Goal: Answer question/provide support: Share knowledge or assist other users

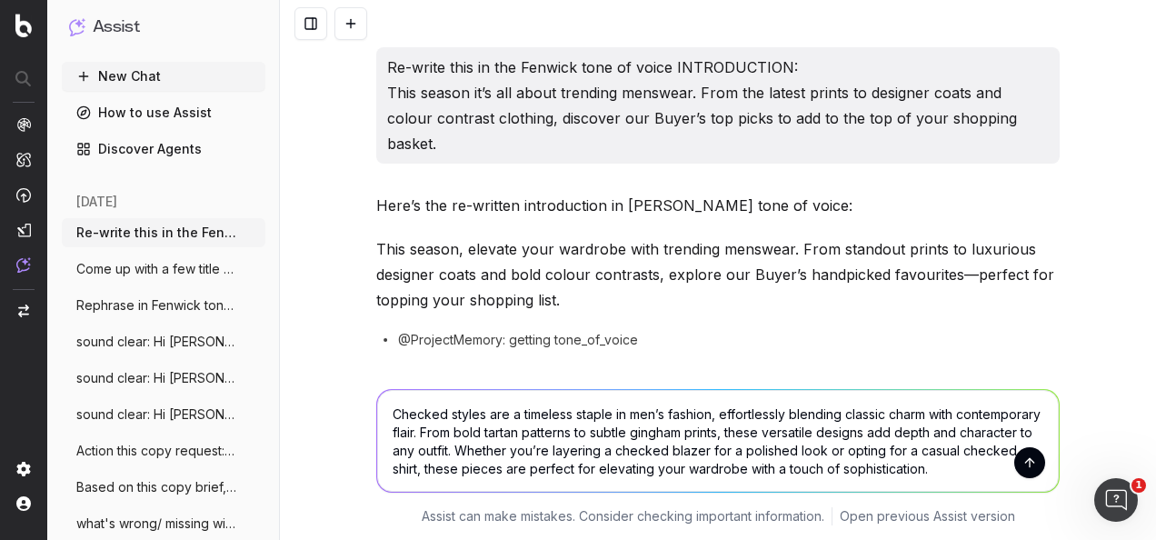
scroll to position [309, 0]
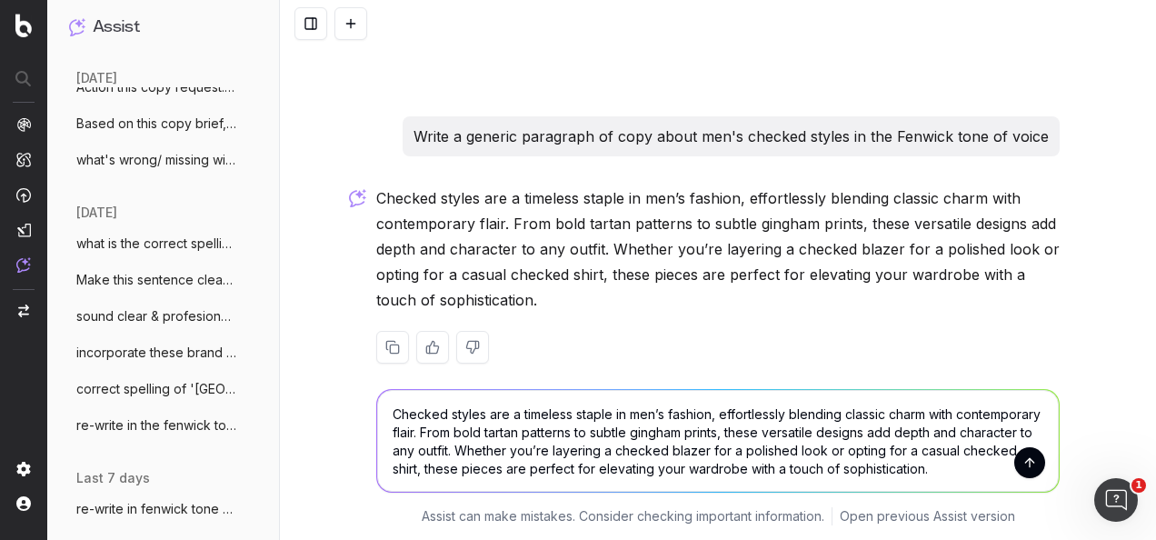
click at [449, 460] on textarea "Checked styles are a timeless staple in men’s fashion, effortlessly blending cl…" at bounding box center [717, 441] width 681 height 102
click at [451, 458] on textarea "Checked styles are a timeless staple in men’s fashion, effortlessly blending cl…" at bounding box center [717, 441] width 681 height 102
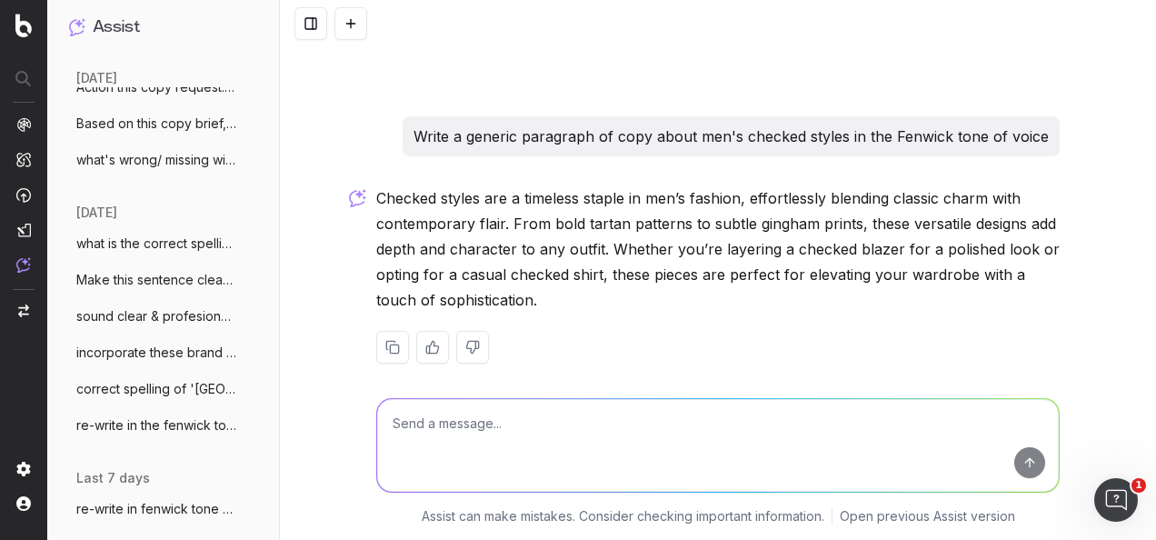
scroll to position [300, 0]
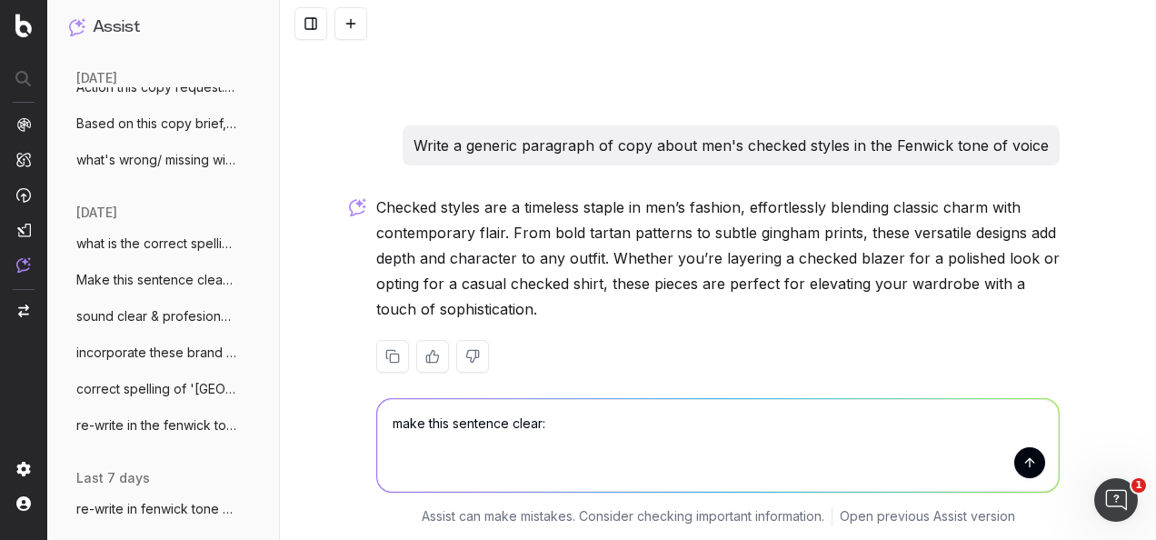
paste textarea "Discover and browse our buyer’s top brand & check style picks for Men:"
type textarea "make this sentence clear: Discover and browse our buyer’s top brand & check sty…"
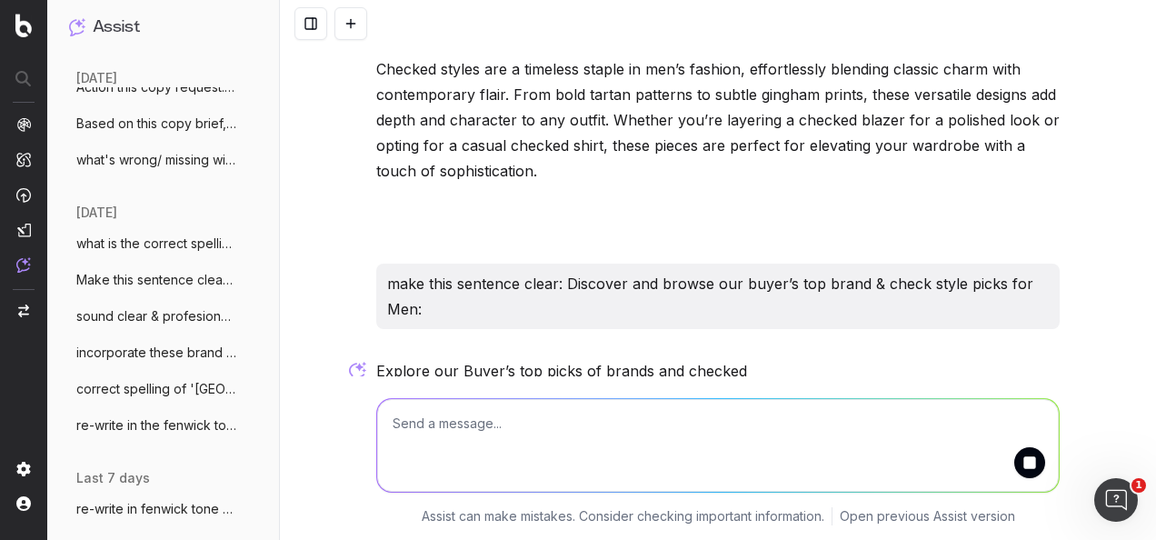
scroll to position [500, 0]
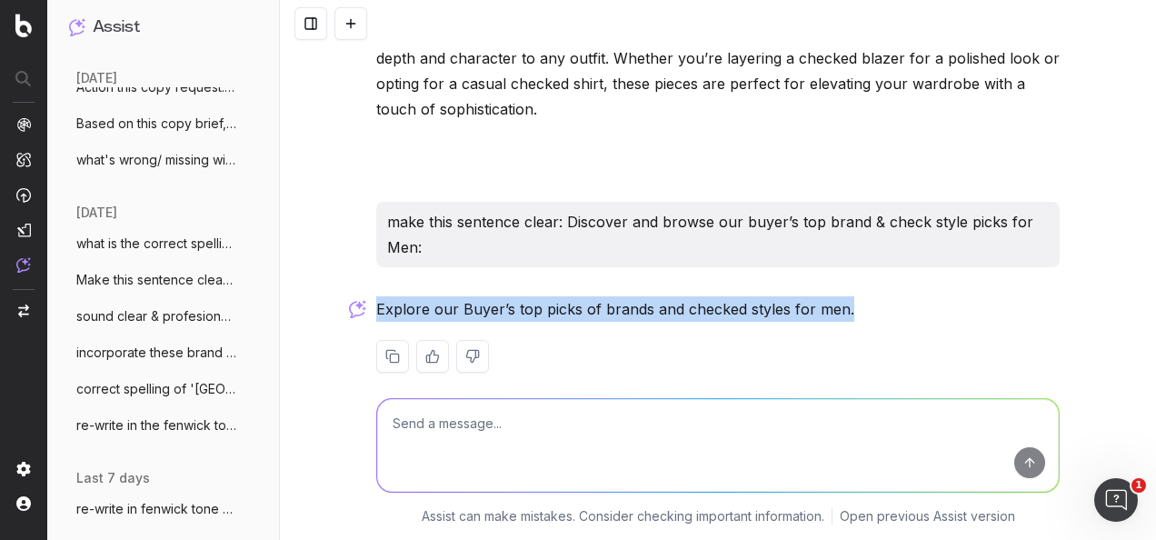
drag, startPoint x: 846, startPoint y: 276, endPoint x: 362, endPoint y: 287, distance: 484.4
drag, startPoint x: 362, startPoint y: 287, endPoint x: 414, endPoint y: 279, distance: 53.3
copy p "Explore our Buyer’s top picks of brands and checked styles for men."
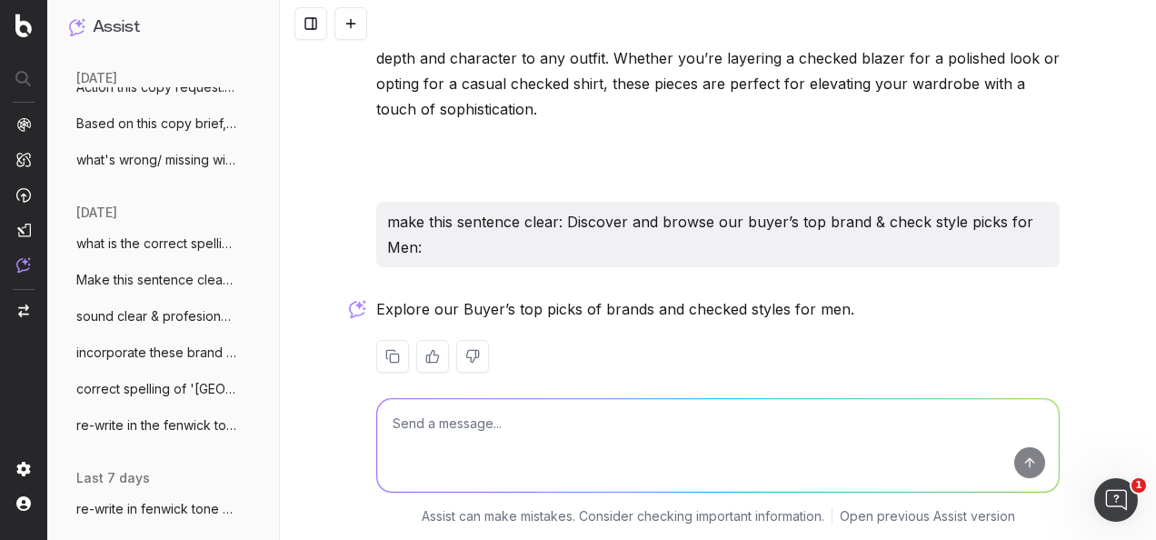
click at [510, 413] on textarea at bounding box center [717, 445] width 681 height 93
paste textarea "BUYER’S PICKS: MENSWEAR STYLE TRENDS FOR A/W 2025"
type textarea "editorialise this title: BUYER’S PICKS: MENSWEAR STYLE TRENDS FOR A/W 2025"
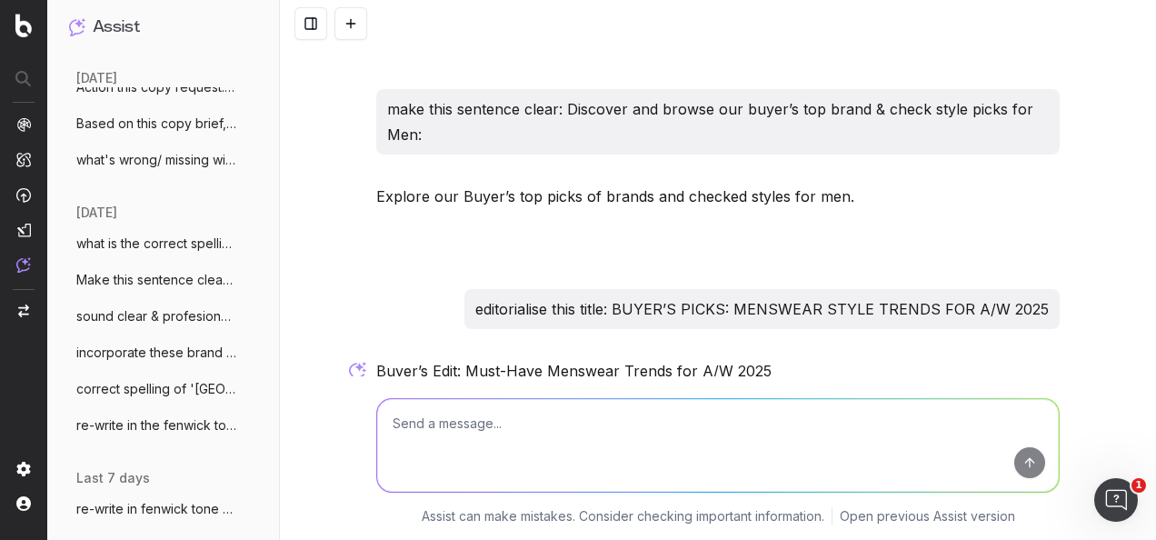
scroll to position [674, 0]
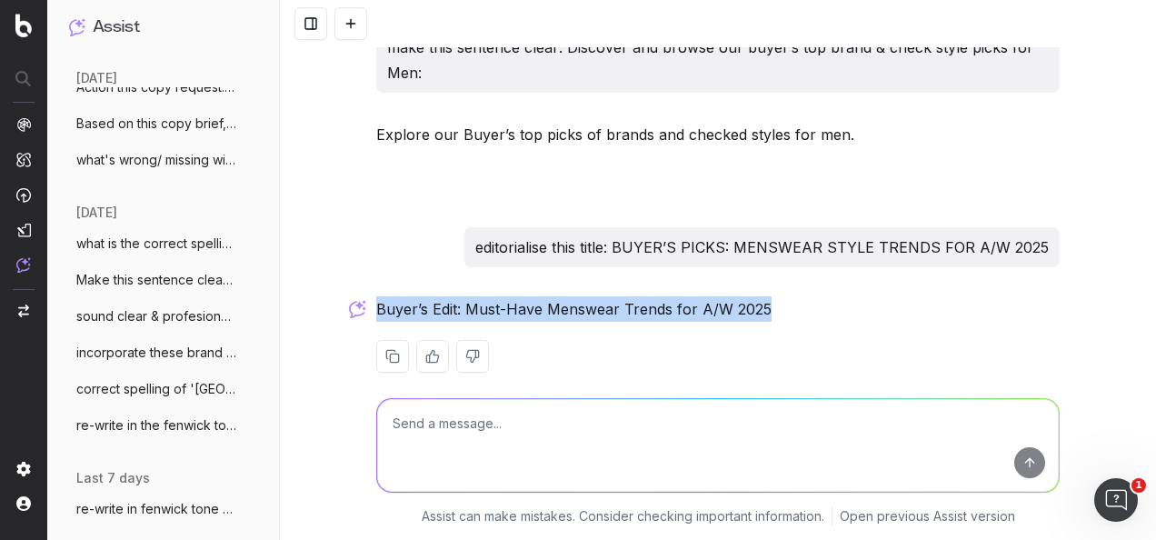
drag, startPoint x: 731, startPoint y: 277, endPoint x: 373, endPoint y: 284, distance: 358.1
click at [376, 296] on p "Buyer’s Edit: Must-Have Menswear Trends for A/W 2025" at bounding box center [717, 308] width 683 height 25
drag, startPoint x: 373, startPoint y: 284, endPoint x: 413, endPoint y: 282, distance: 41.0
copy p "Buyer’s Edit: Must-Have Menswear Trends for A/W 2025"
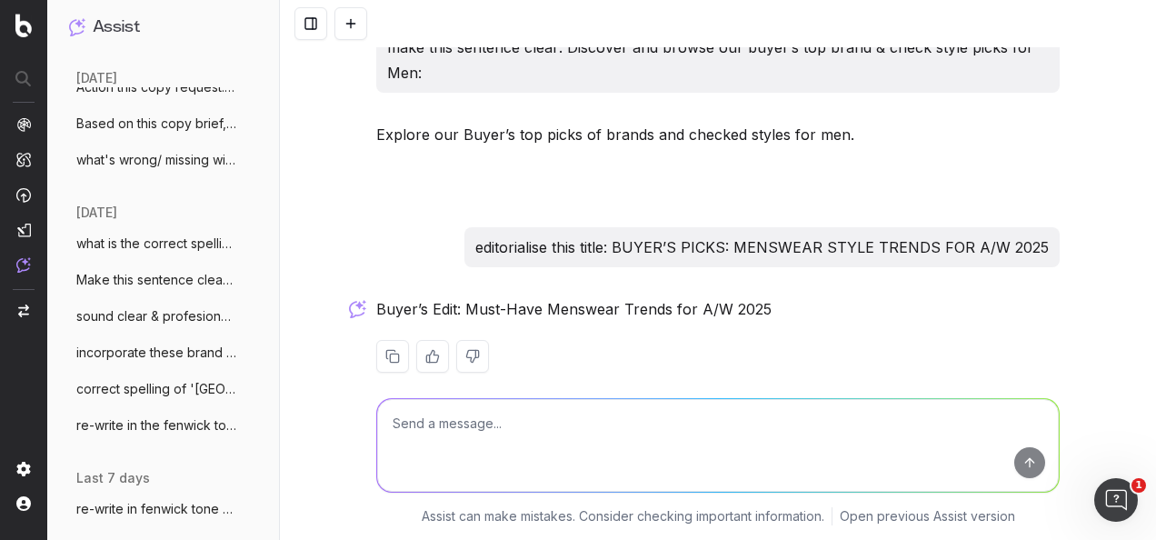
click at [489, 417] on textarea at bounding box center [717, 445] width 681 height 93
paste textarea "what is colour contrast clothes for men"
type textarea "what is colour contrast clothes for men"
click at [1023, 469] on button "submit" at bounding box center [1029, 462] width 31 height 31
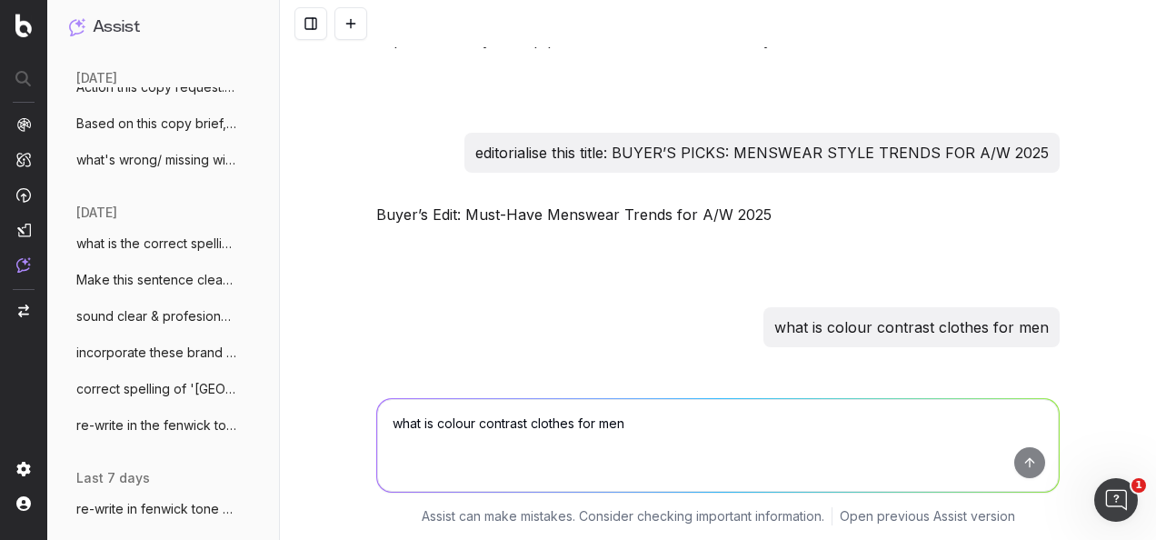
scroll to position [950, 0]
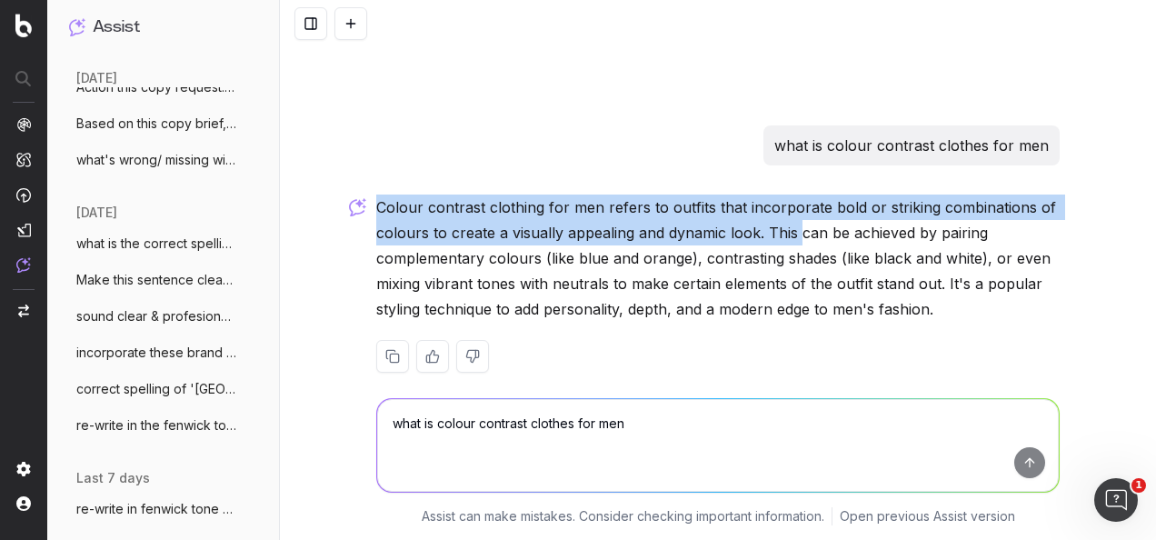
drag, startPoint x: 371, startPoint y: 176, endPoint x: 790, endPoint y: 204, distance: 419.8
click at [790, 204] on p "Colour contrast clothing for men refers to outfits that incorporate bold or str…" at bounding box center [717, 257] width 683 height 127
drag, startPoint x: 790, startPoint y: 204, endPoint x: 701, endPoint y: 196, distance: 89.3
copy p "Colour contrast clothing for men refers to outfits that incorporate bold or str…"
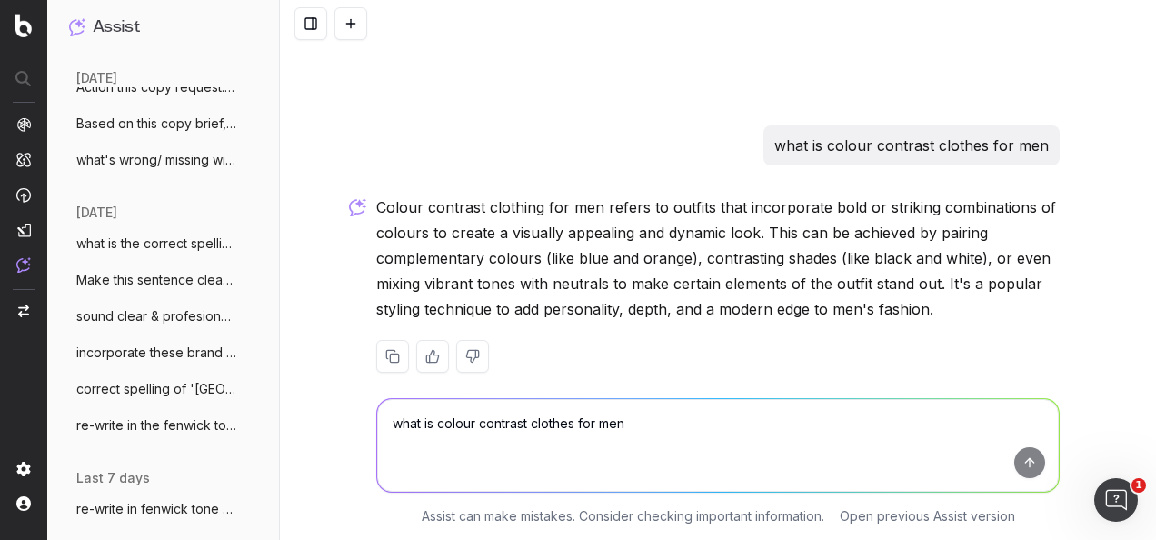
click at [582, 434] on textarea "what is colour contrast clothes for men" at bounding box center [717, 445] width 681 height 93
paste textarea "Colour contrast clothing for men refers to outfits that incorporate bold or str…"
type textarea "re-write this copy in the Fenwick tone of voice: Colour contrast clothing for m…"
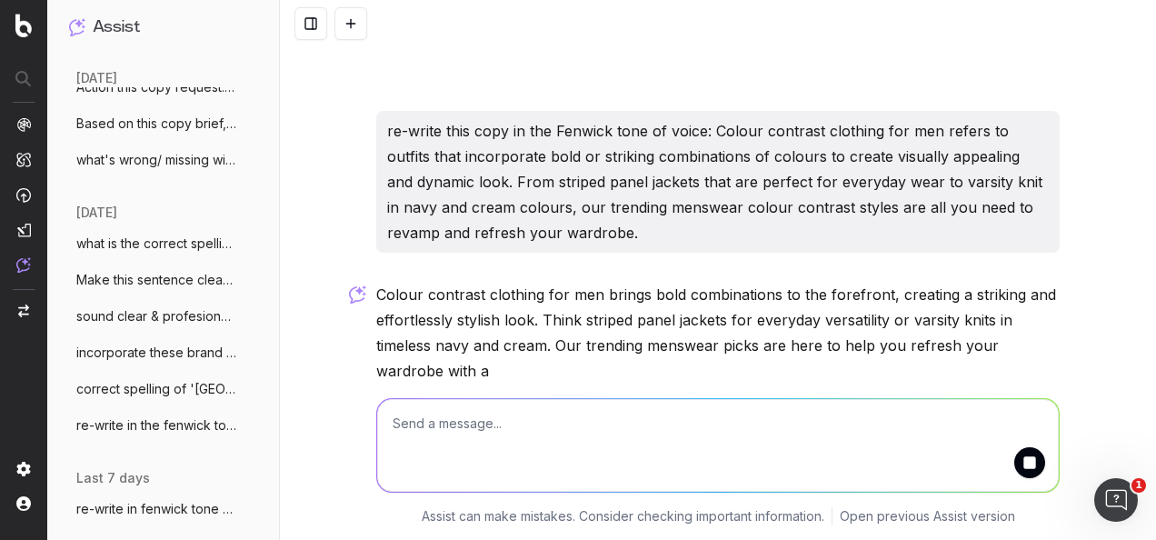
scroll to position [1303, 0]
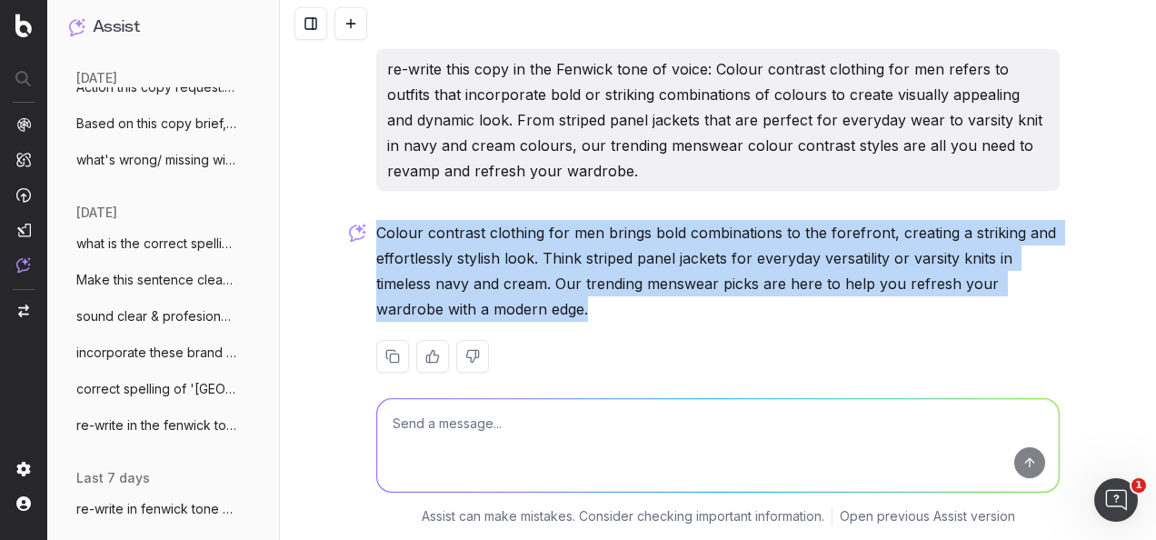
drag, startPoint x: 516, startPoint y: 286, endPoint x: 373, endPoint y: 200, distance: 167.5
click at [376, 220] on p "Colour contrast clothing for men brings bold combinations to the forefront, cre…" at bounding box center [717, 271] width 683 height 102
drag, startPoint x: 373, startPoint y: 200, endPoint x: 404, endPoint y: 206, distance: 32.4
copy p "Colour contrast clothing for men brings bold combinations to the forefront, cre…"
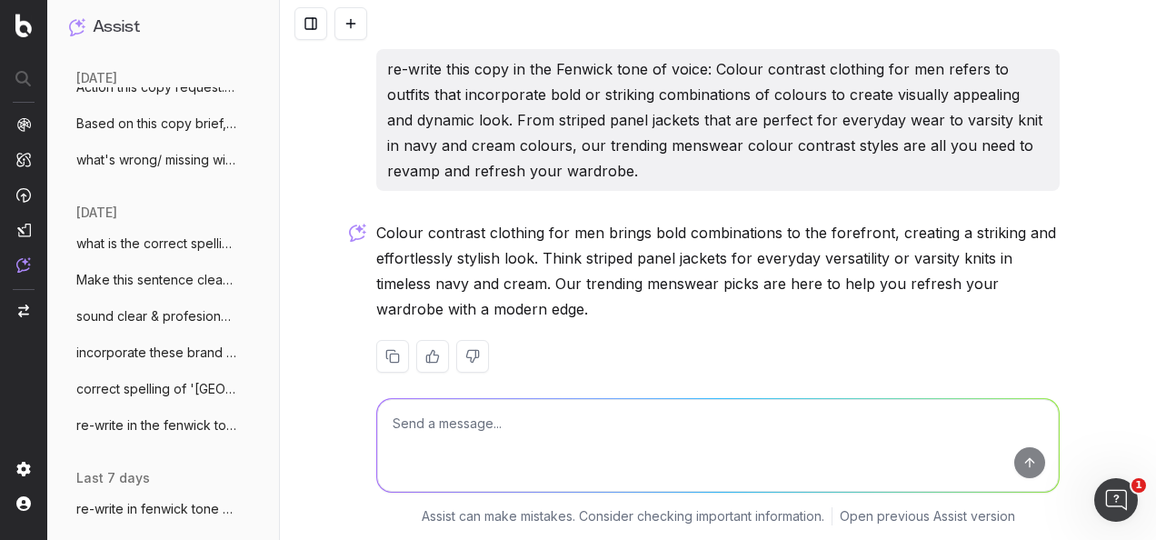
click at [513, 427] on textarea at bounding box center [717, 445] width 681 height 93
paste textarea "Immerse yourself into the magical Afternoon tea with Santa every [DATE], [DATE]…"
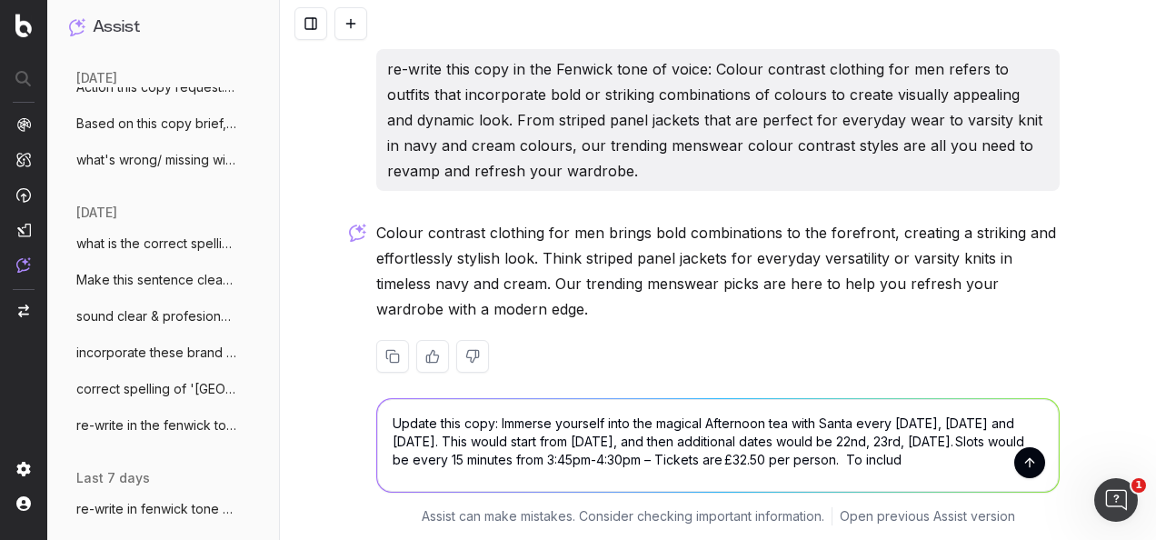
scroll to position [1312, 0]
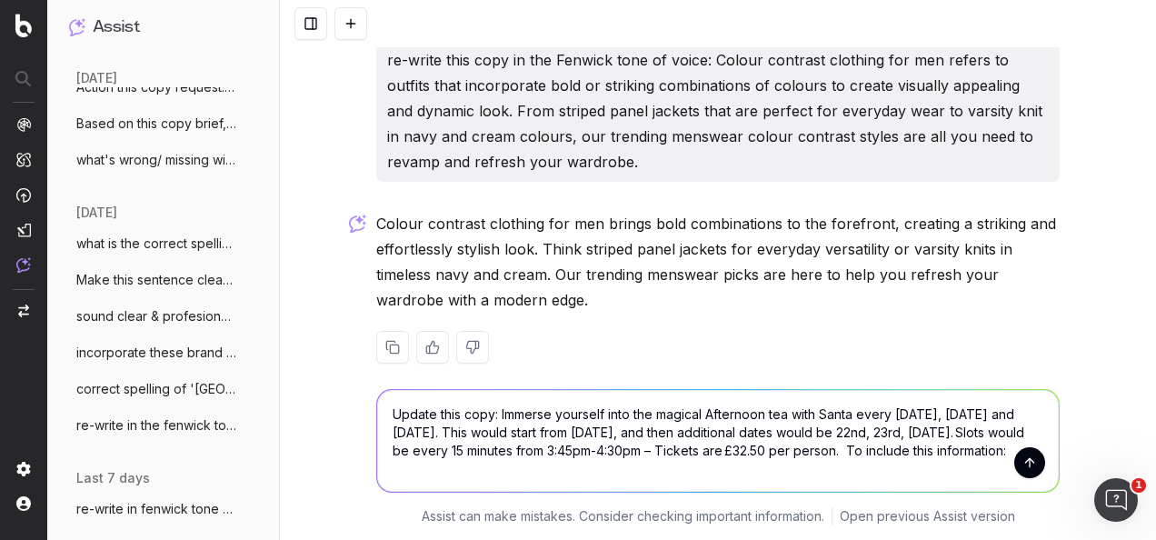
paste textarea "on xmas eve they want to do 2:45 / 3pm / 3:15 and 3:30 slots"
type textarea "Update this copy: Immerse yourself into the magical Afternoon tea with Santa ev…"
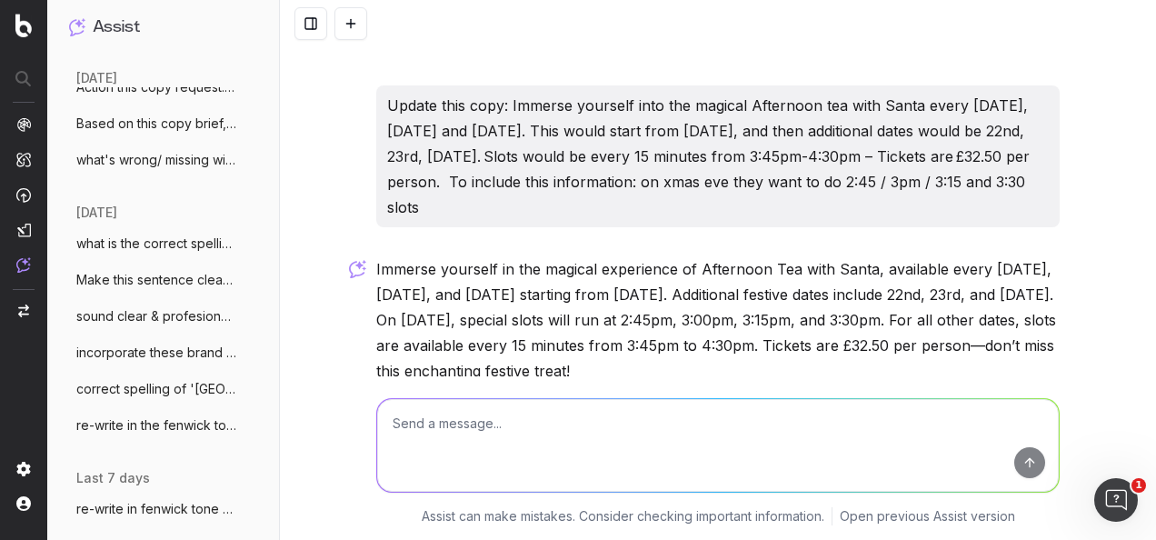
scroll to position [1681, 0]
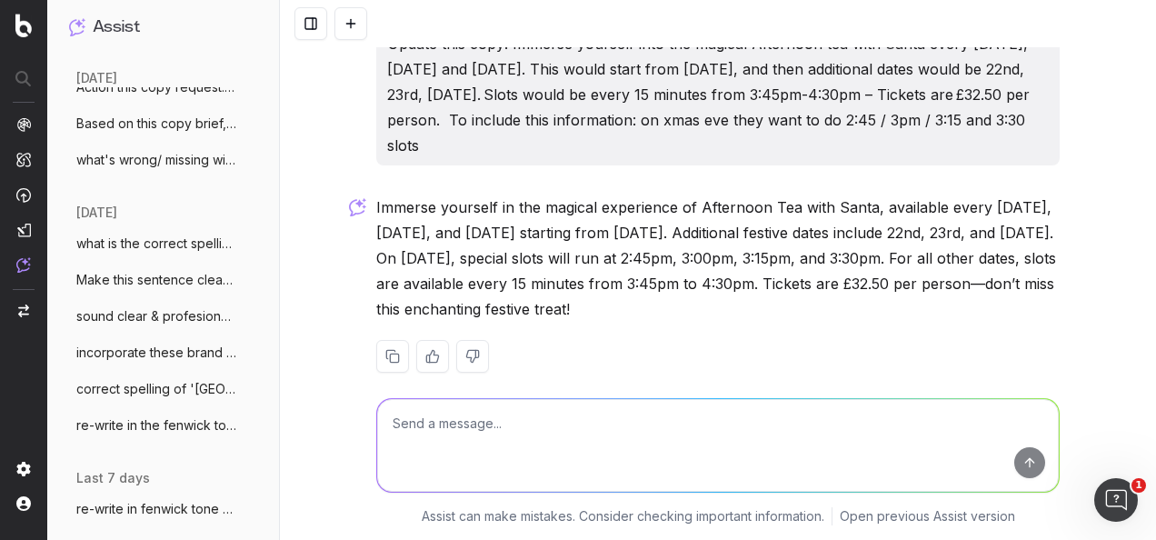
drag, startPoint x: 764, startPoint y: 293, endPoint x: 374, endPoint y: 182, distance: 405.2
click at [376, 194] on p "Immerse yourself in the magical experience of Afternoon Tea with Santa, availab…" at bounding box center [717, 257] width 683 height 127
drag, startPoint x: 374, startPoint y: 182, endPoint x: 407, endPoint y: 192, distance: 34.2
click at [406, 194] on p "Immerse yourself in the magical experience of Afternoon Tea with Santa, availab…" at bounding box center [717, 257] width 683 height 127
click at [752, 285] on p "Immerse yourself in the magical experience of Afternoon Tea with Santa, availab…" at bounding box center [717, 257] width 683 height 127
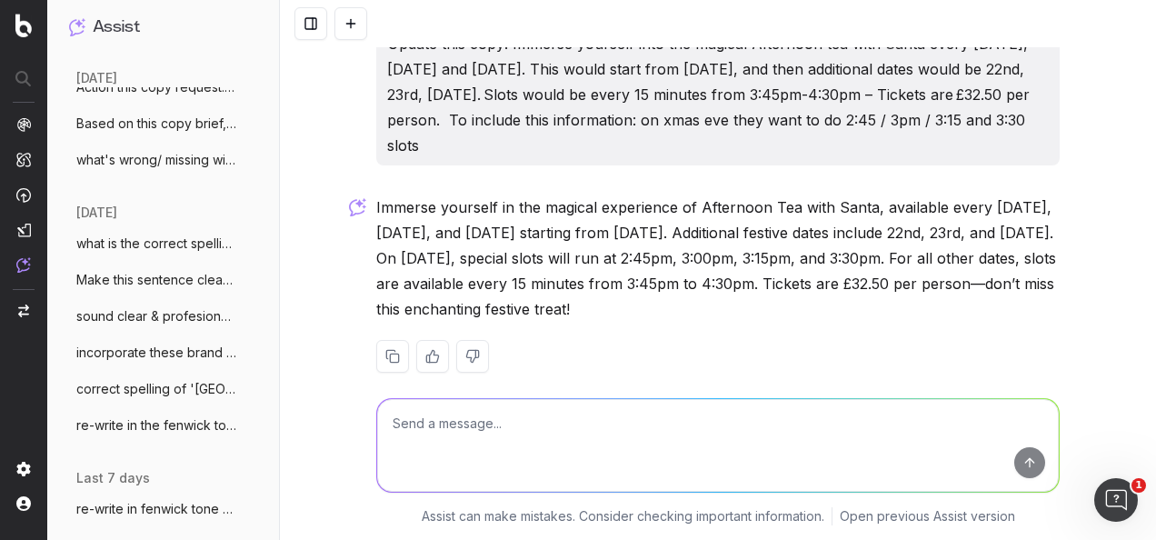
drag, startPoint x: 595, startPoint y: 247, endPoint x: 369, endPoint y: 183, distance: 235.3
click at [376, 194] on p "Immerse yourself in the magical experience of Afternoon Tea with Santa, availab…" at bounding box center [717, 257] width 683 height 127
drag, startPoint x: 369, startPoint y: 183, endPoint x: 418, endPoint y: 184, distance: 49.1
copy p "Immerse yourself in the magical experience of Afternoon Tea with Santa, availab…"
click at [526, 414] on textarea at bounding box center [717, 445] width 681 height 93
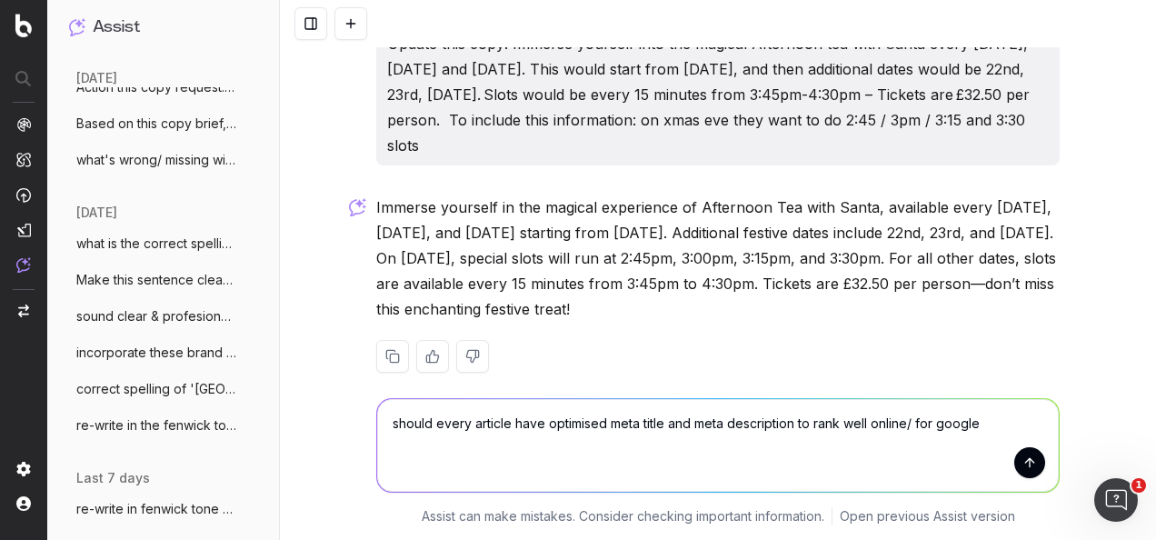
type textarea "should every article have optimised meta title and meta description to rank wel…"
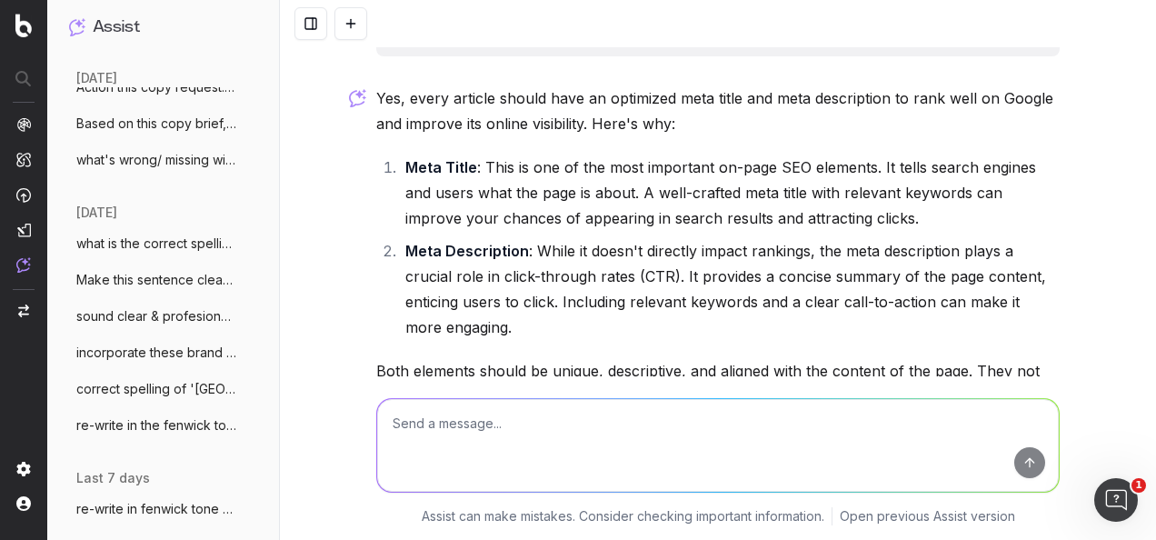
scroll to position [2204, 0]
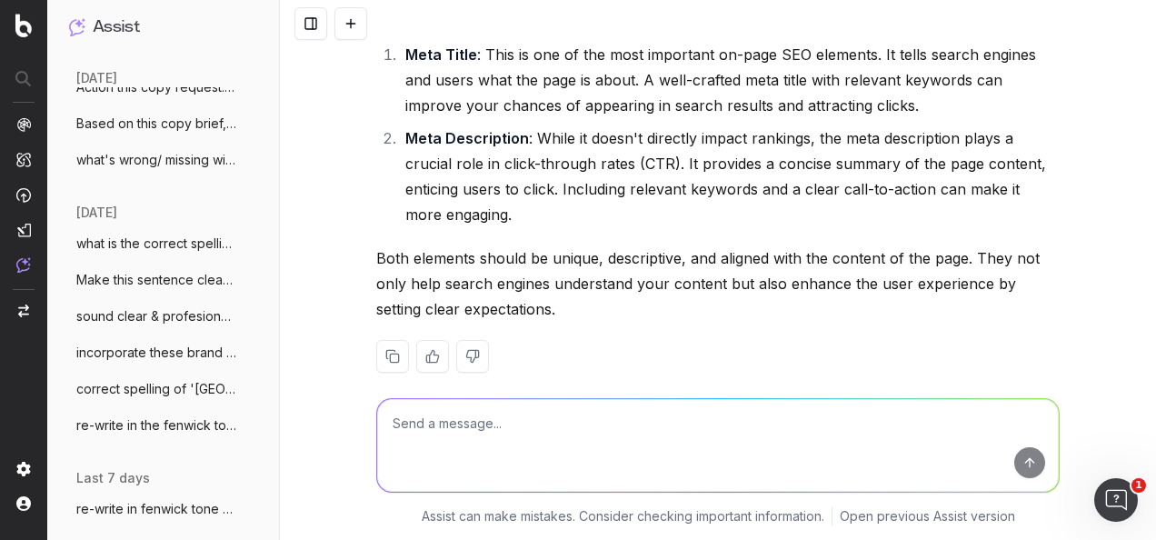
type textarea "b"
paste textarea "Buyer’s Edit: Must-Have Menswear Trends for A/W 2025"
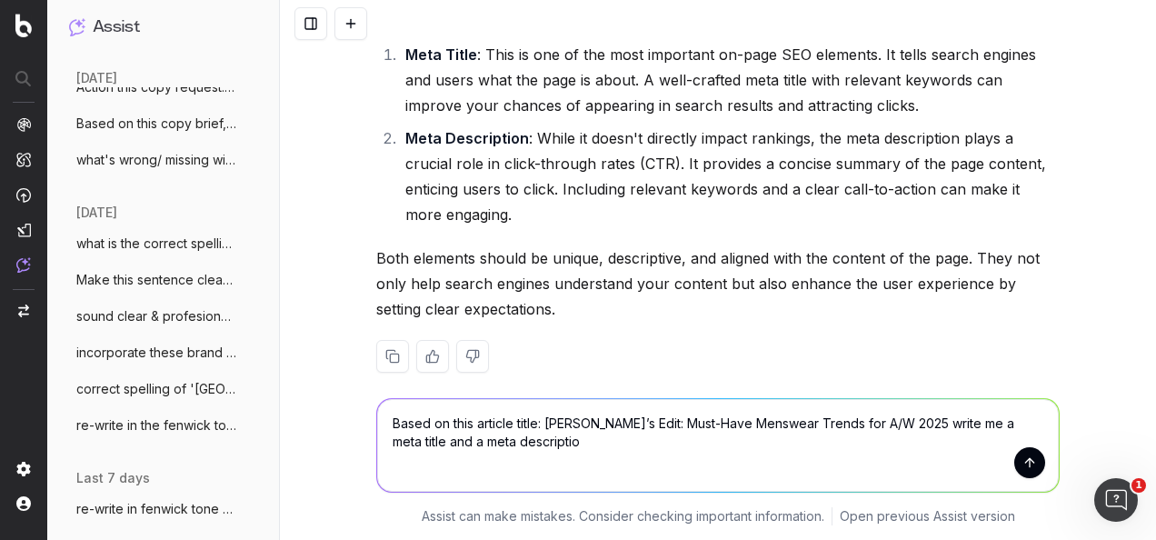
type textarea "Based on this article title: [PERSON_NAME]’s Edit: Must-Have Menswear Trends fo…"
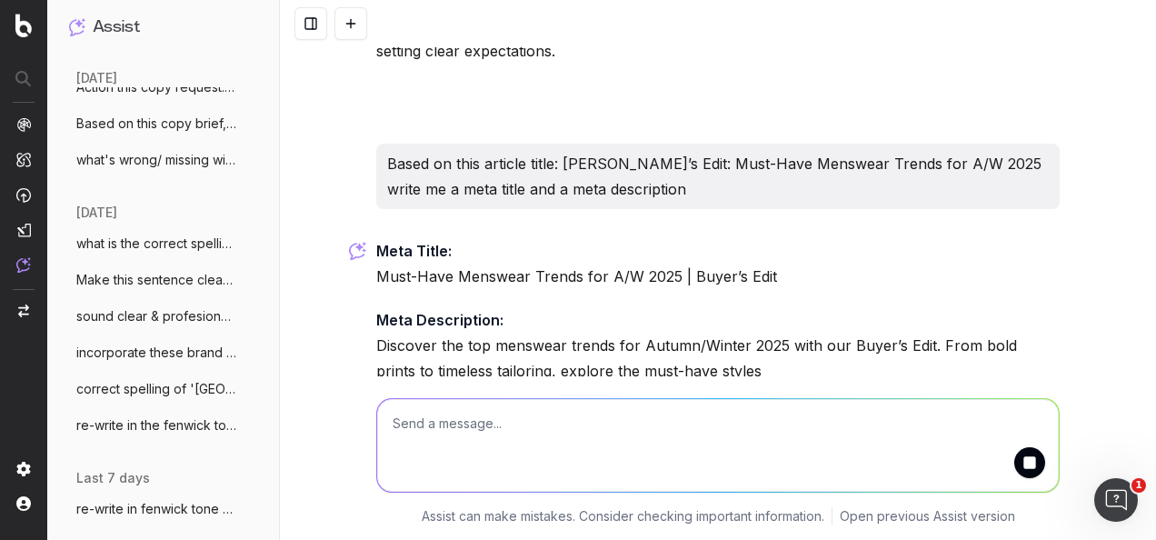
scroll to position [2524, 0]
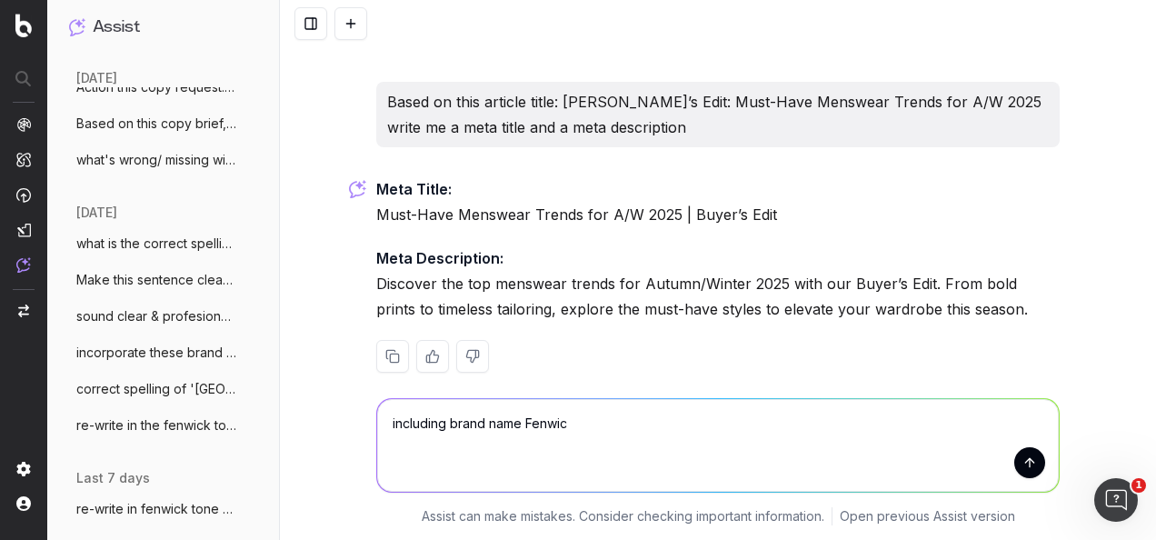
type textarea "including brand name Fenwick"
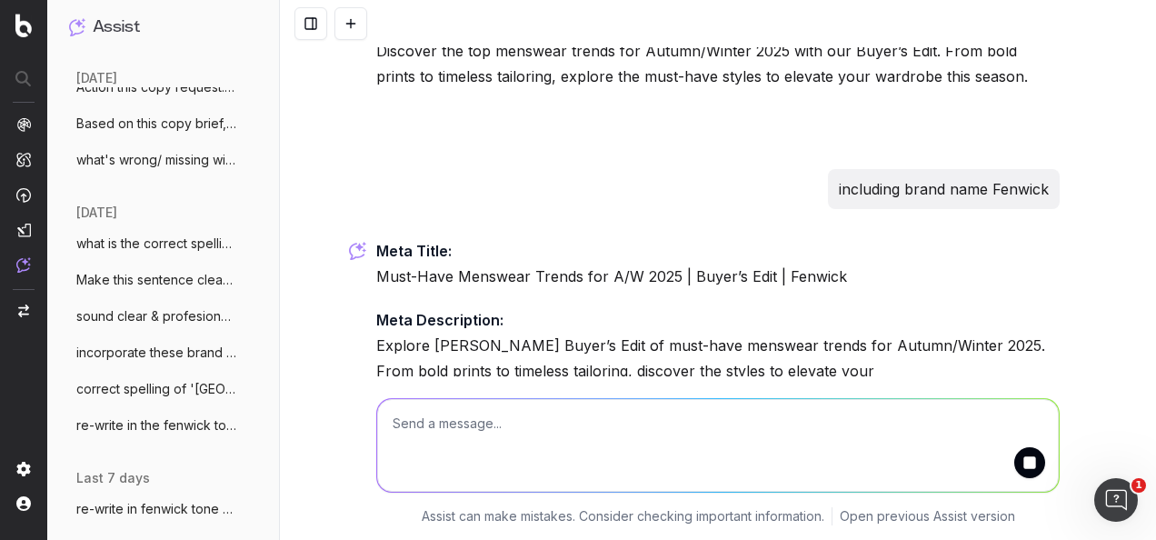
scroll to position [2819, 0]
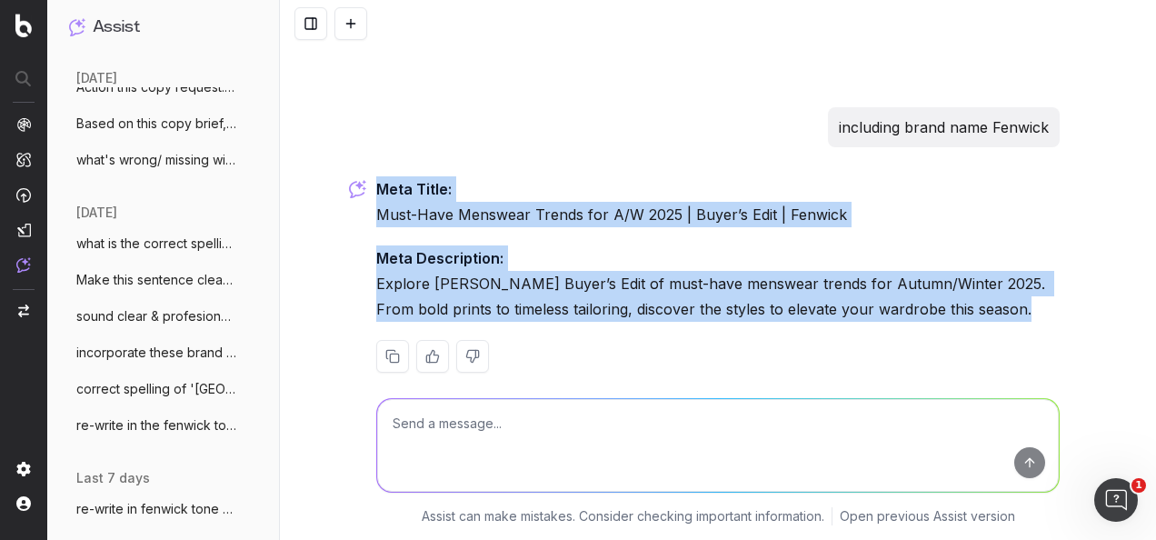
drag, startPoint x: 870, startPoint y: 285, endPoint x: 367, endPoint y: 159, distance: 519.0
drag, startPoint x: 367, startPoint y: 159, endPoint x: 390, endPoint y: 165, distance: 23.6
copy div "Meta Title: Must-Have Menswear Trends for A/W 2025 | Buyer’s Edit | Fenwick Met…"
